Goal: Find specific page/section: Find specific page/section

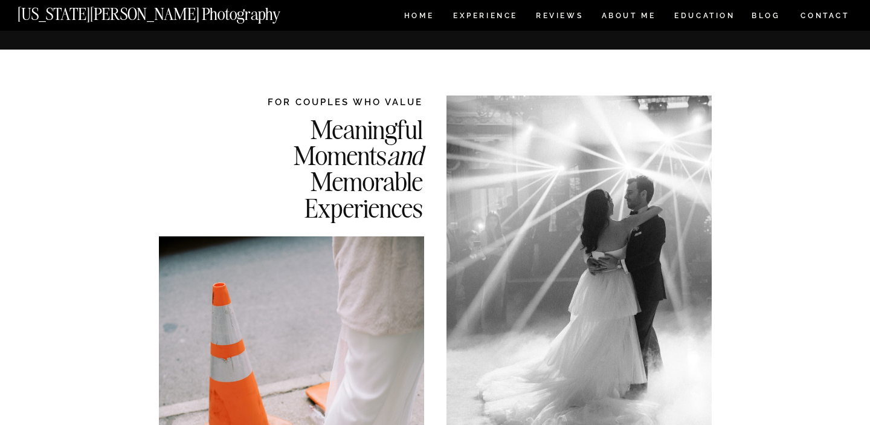
scroll to position [1055, 0]
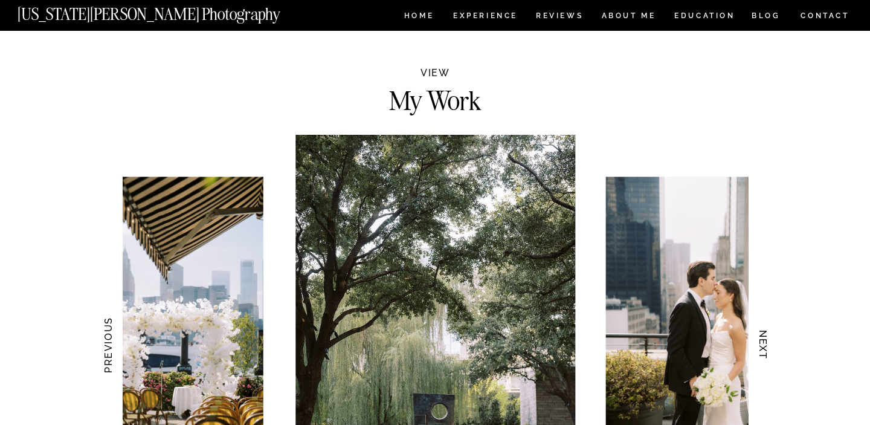
click at [629, 16] on nav "ABOUT ME" at bounding box center [628, 17] width 55 height 10
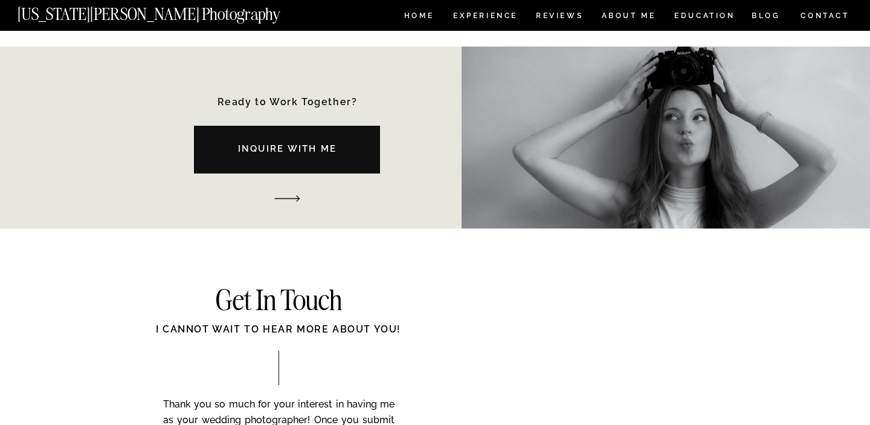
scroll to position [1966, 0]
